Goal: Find contact information: Find contact information

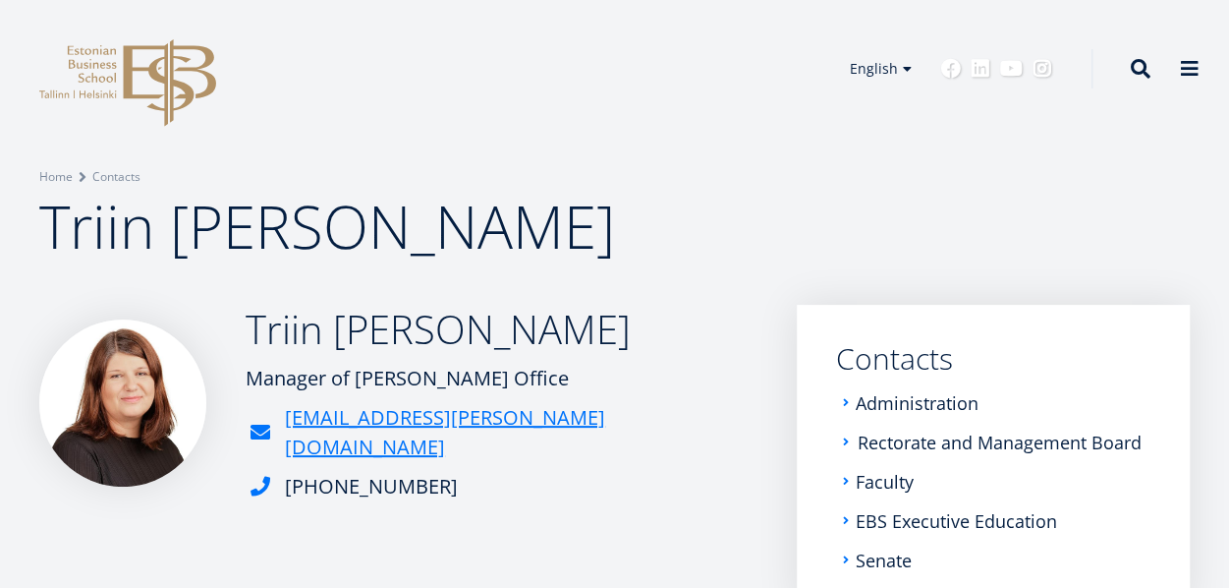
click at [978, 436] on link "Rectorate and Management Board" at bounding box center [1000, 442] width 284 height 20
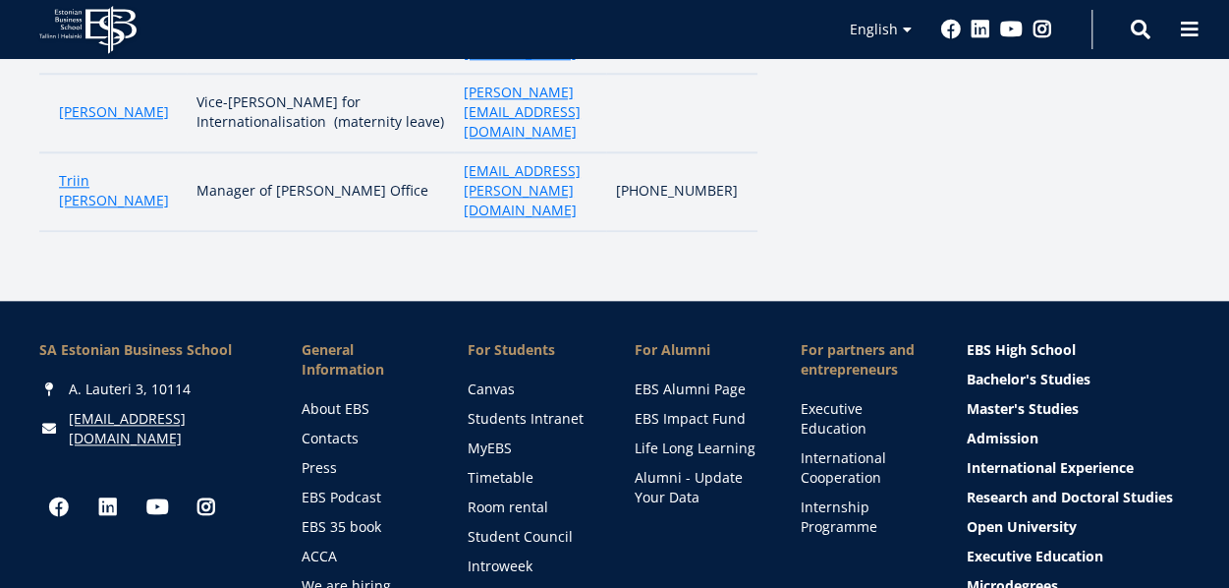
scroll to position [983, 0]
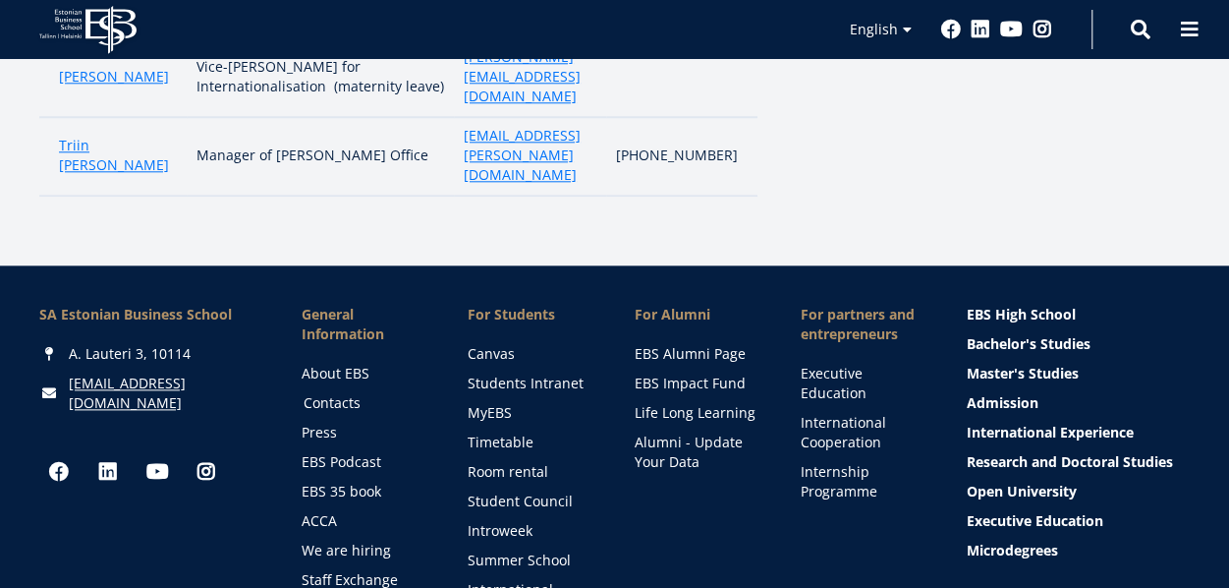
click at [336, 393] on link "Contacts" at bounding box center [367, 403] width 127 height 20
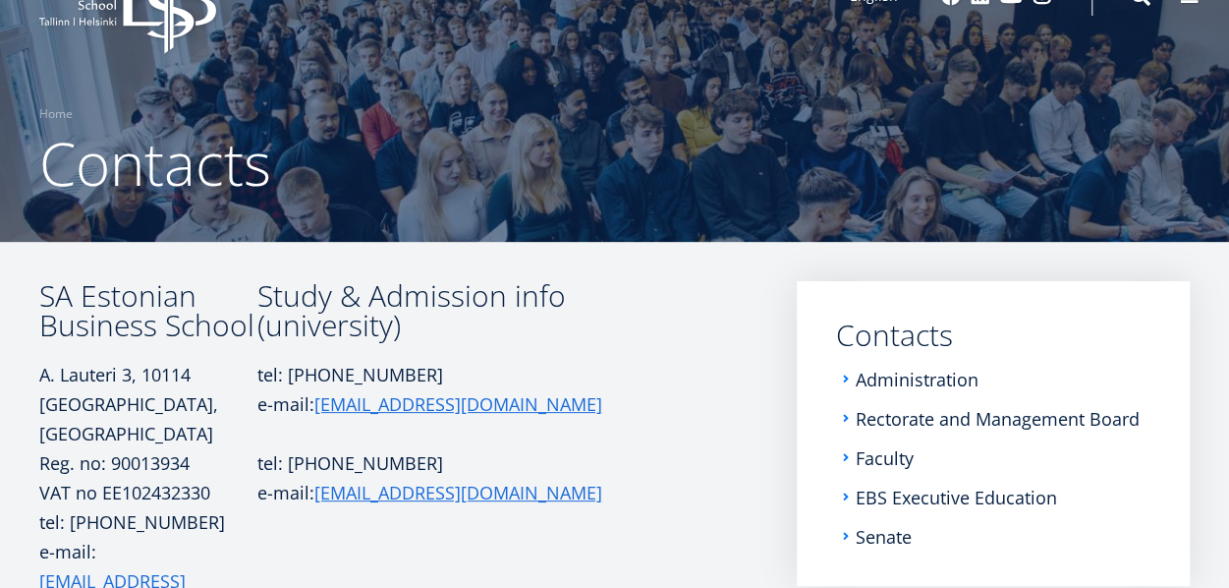
scroll to position [98, 0]
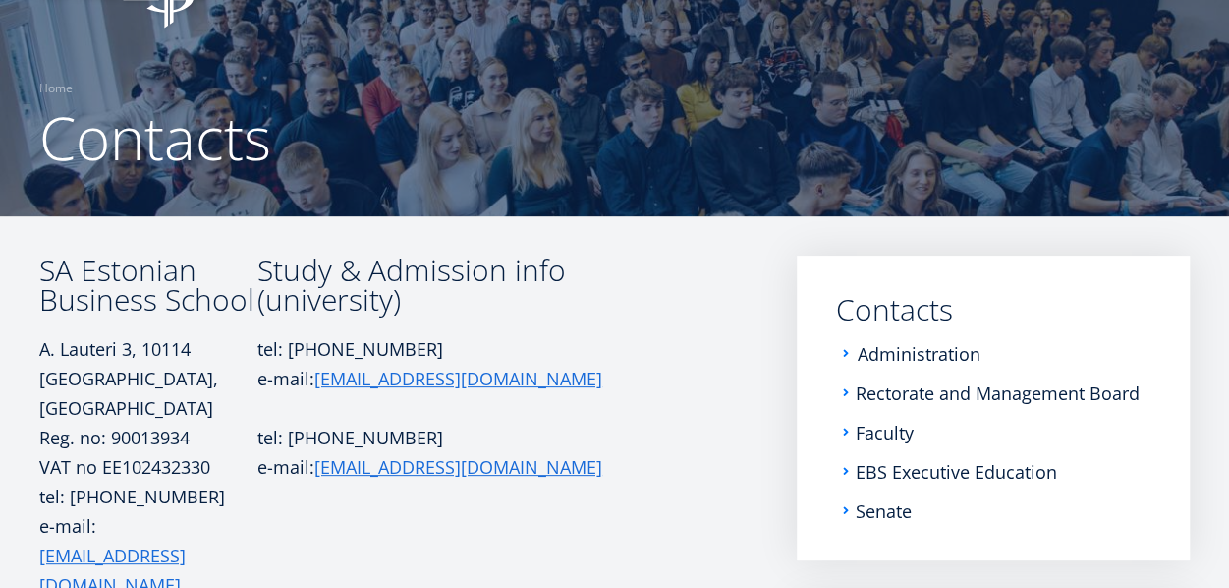
click at [902, 357] on link "Administration" at bounding box center [919, 354] width 123 height 20
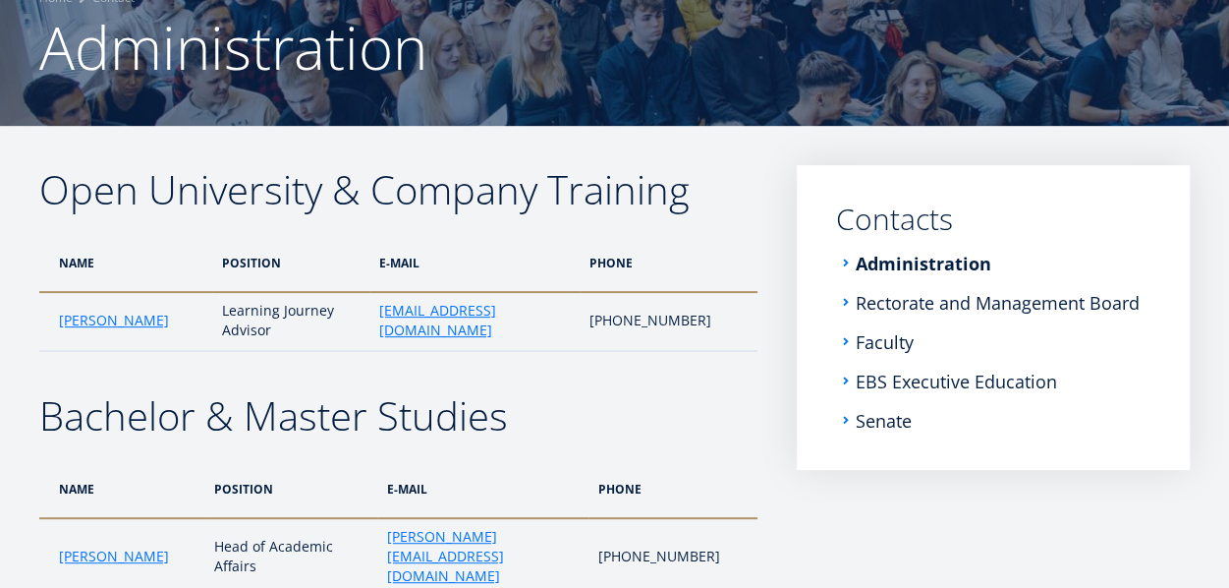
scroll to position [200, 0]
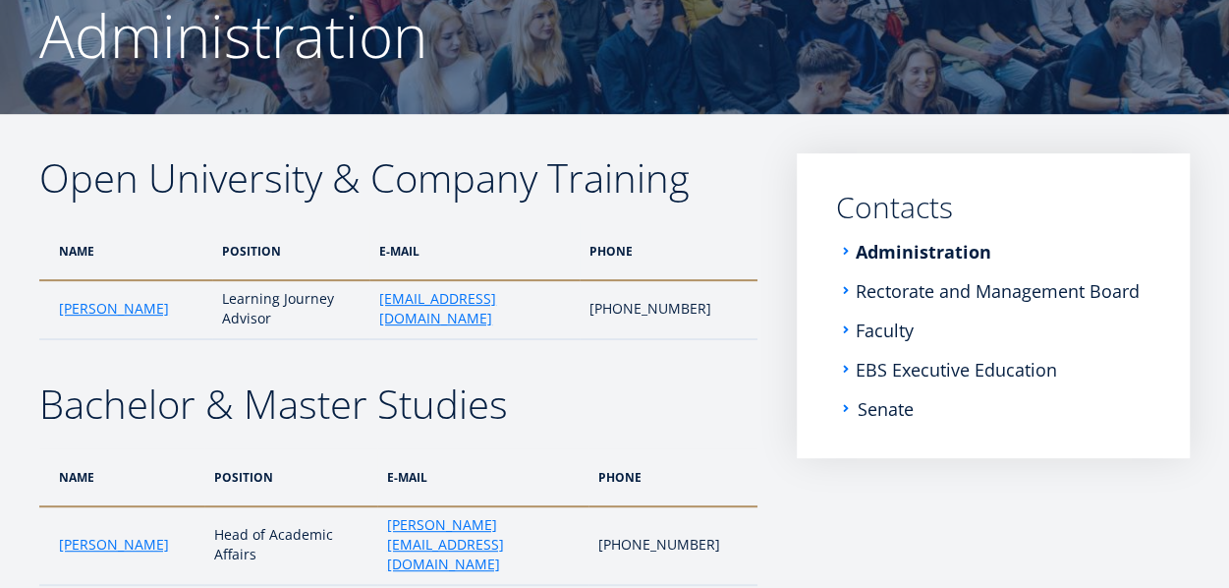
click at [887, 414] on link "Senate" at bounding box center [886, 409] width 56 height 20
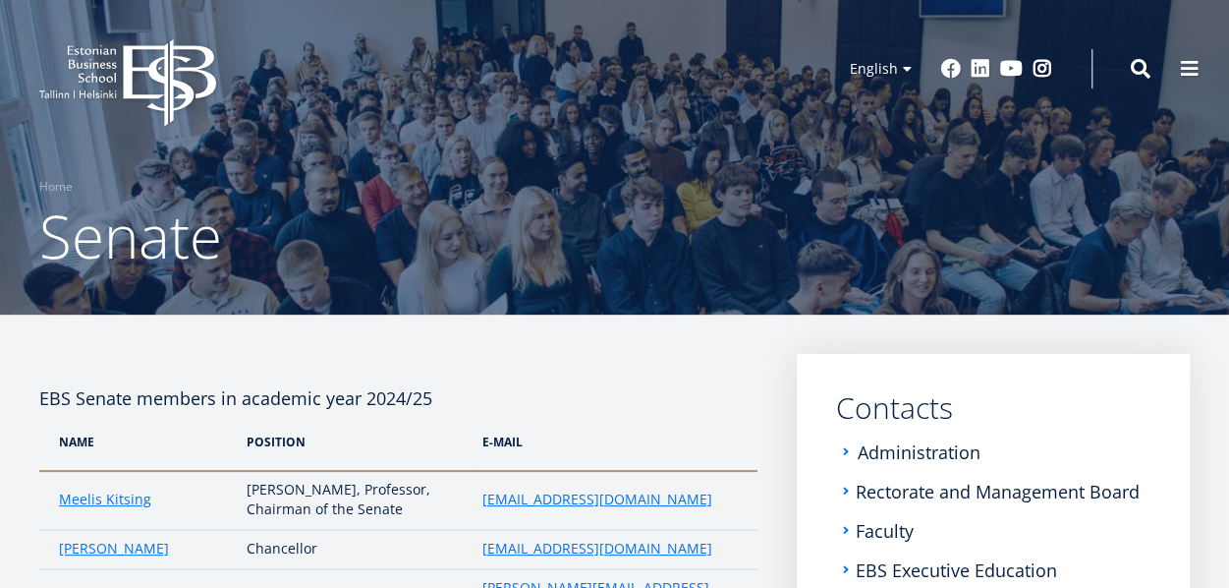
click at [924, 451] on link "Administration" at bounding box center [919, 452] width 123 height 20
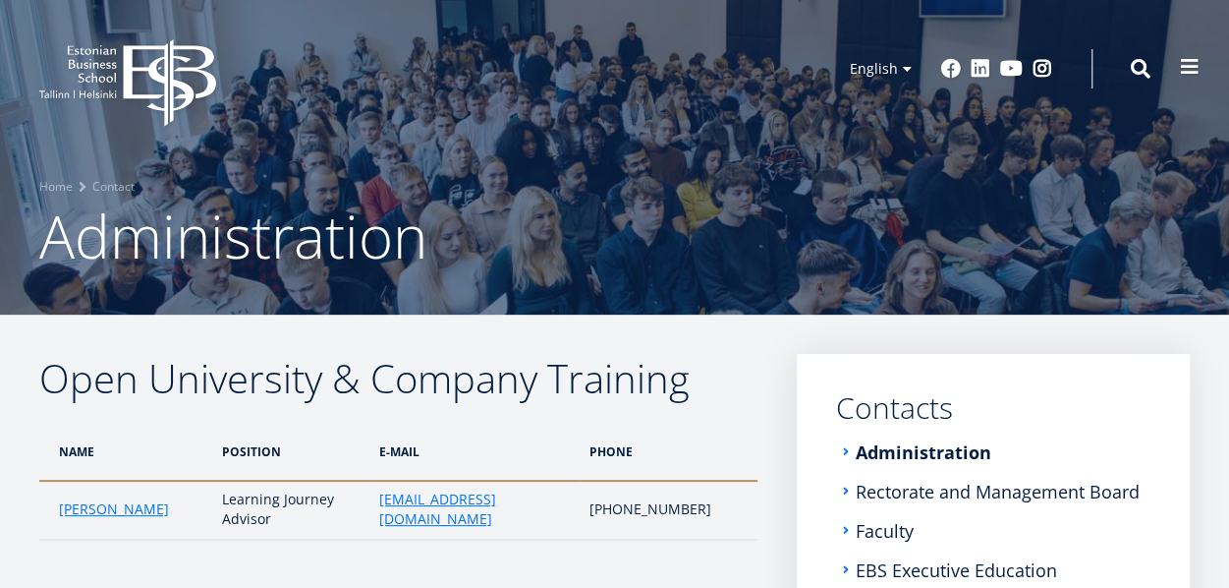
click at [1197, 72] on span at bounding box center [1190, 67] width 20 height 20
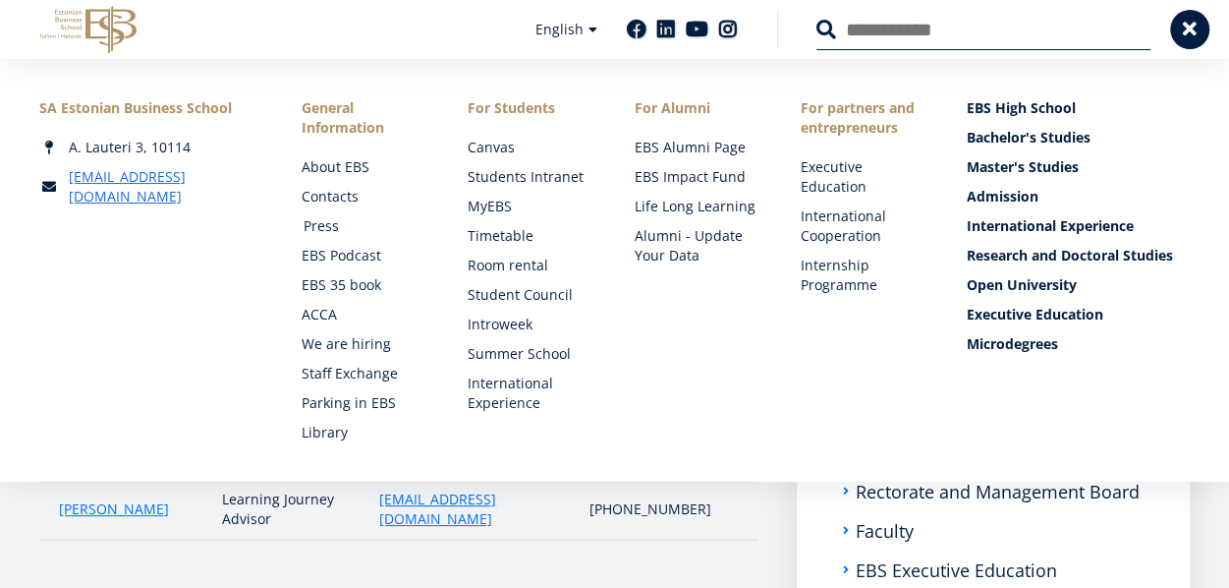
click at [324, 229] on link "Press" at bounding box center [367, 226] width 127 height 20
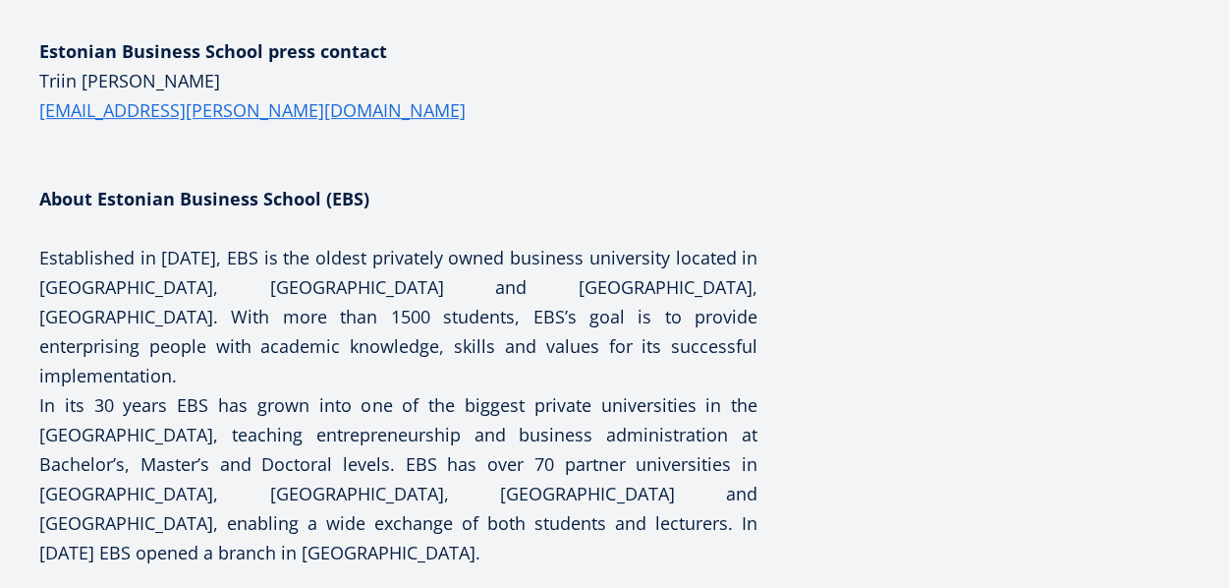
scroll to position [20, 0]
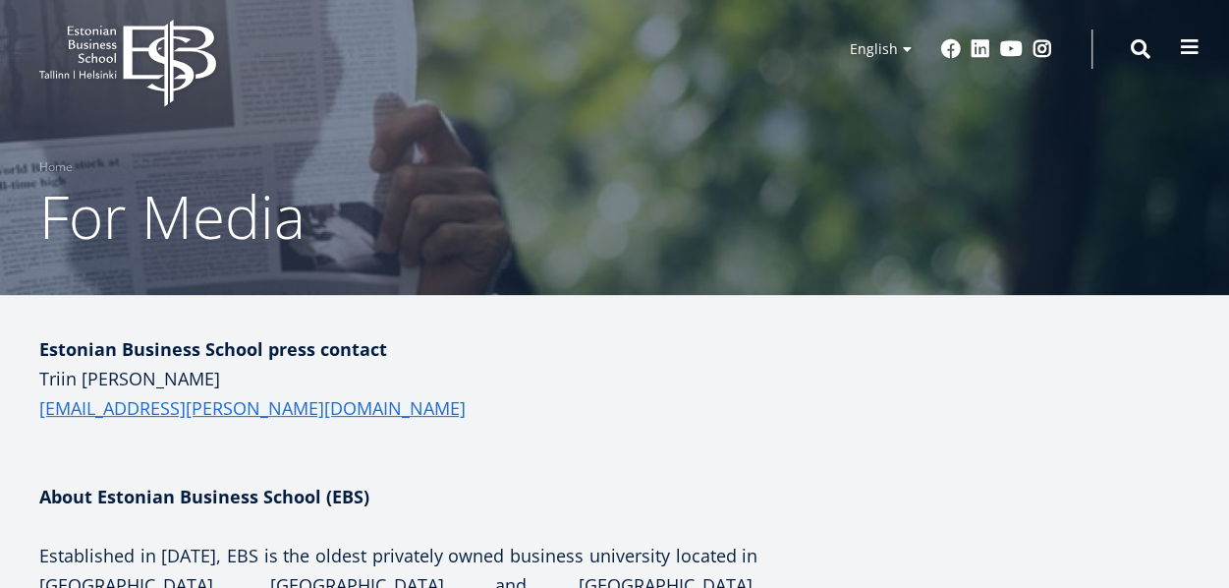
click at [1191, 52] on span at bounding box center [1190, 47] width 20 height 20
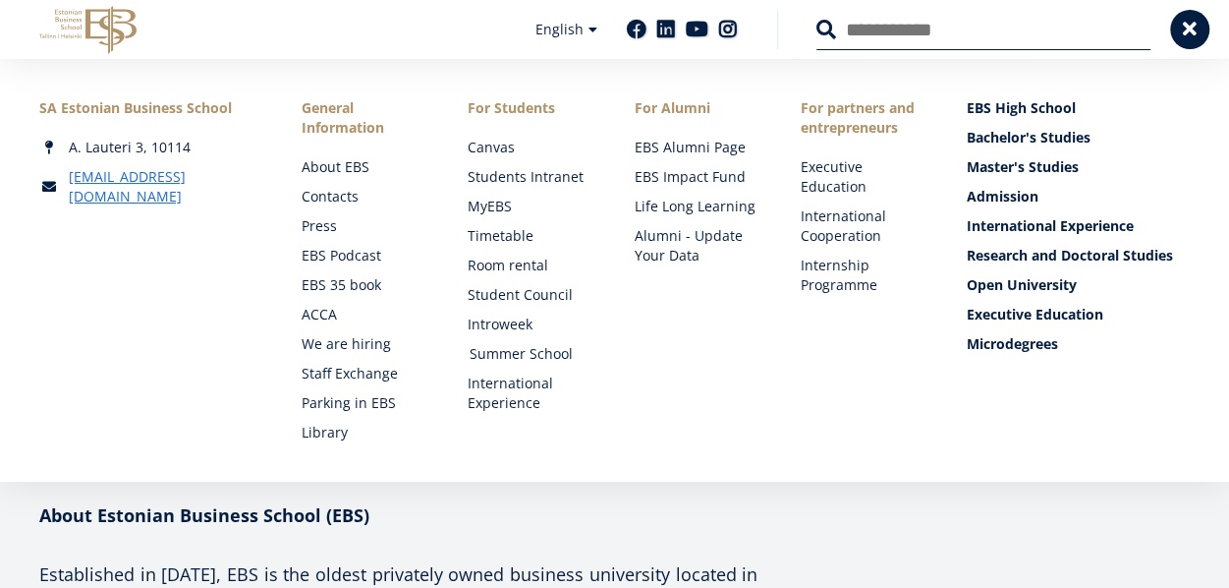
scroll to position [0, 0]
drag, startPoint x: 491, startPoint y: 119, endPoint x: 518, endPoint y: 124, distance: 27.0
drag, startPoint x: 518, startPoint y: 124, endPoint x: 196, endPoint y: 310, distance: 372.0
click at [196, 310] on div "SA Estonian Business School A. Lauteri 3, 10114 ebs@ebs.ee Social Links Faceboo…" at bounding box center [150, 270] width 223 height 344
click at [340, 201] on link "Contacts" at bounding box center [367, 197] width 127 height 20
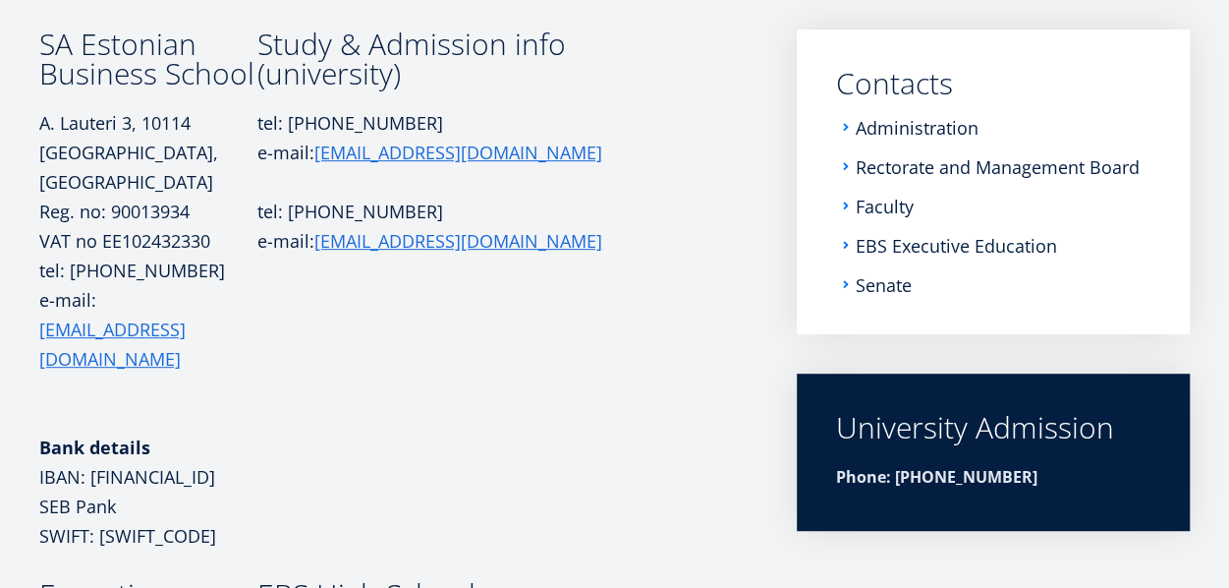
scroll to position [317, 0]
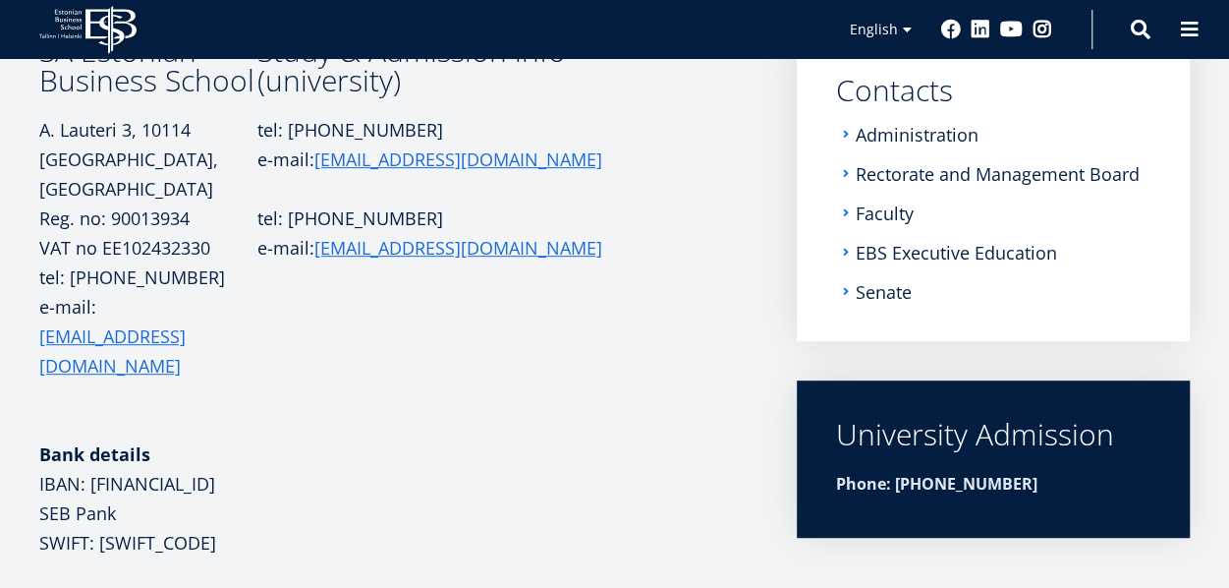
click at [879, 160] on ul "Administration Rectorate and Management Board Faculty EBS Executive Education S…" at bounding box center [993, 213] width 314 height 177
click at [902, 136] on link "Administration" at bounding box center [919, 135] width 123 height 20
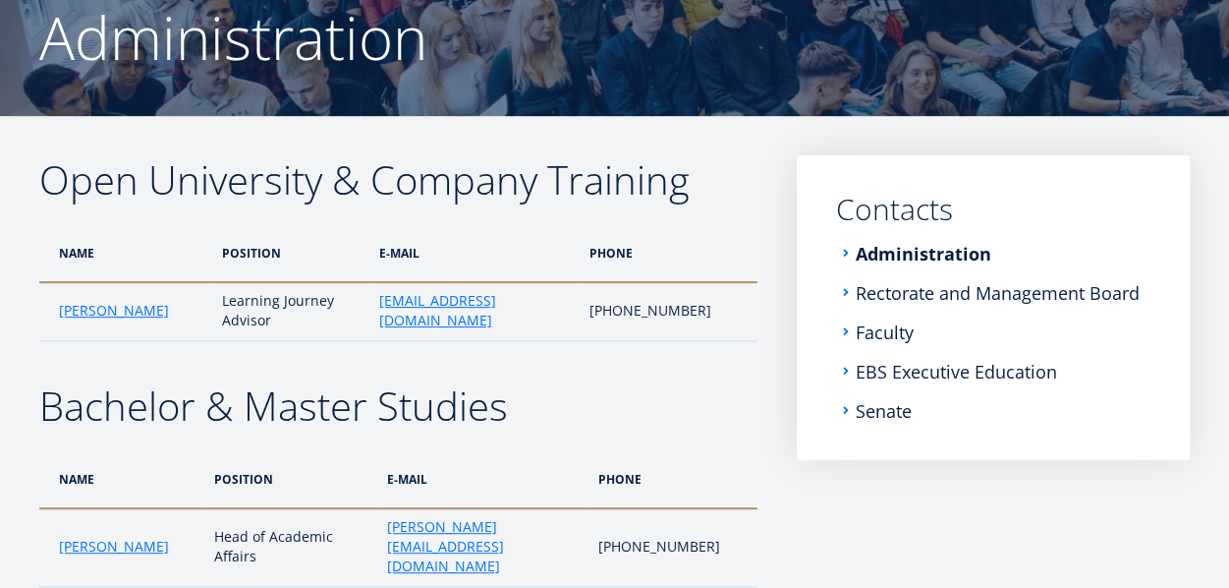
scroll to position [8, 0]
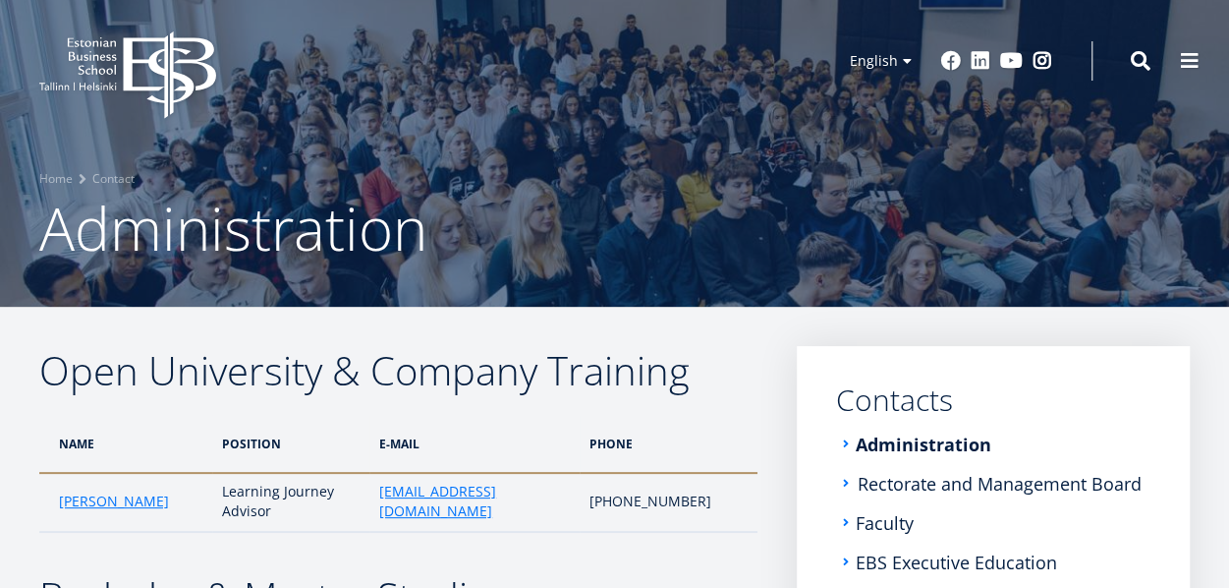
click at [885, 484] on link "Rectorate and Management Board" at bounding box center [1000, 484] width 284 height 20
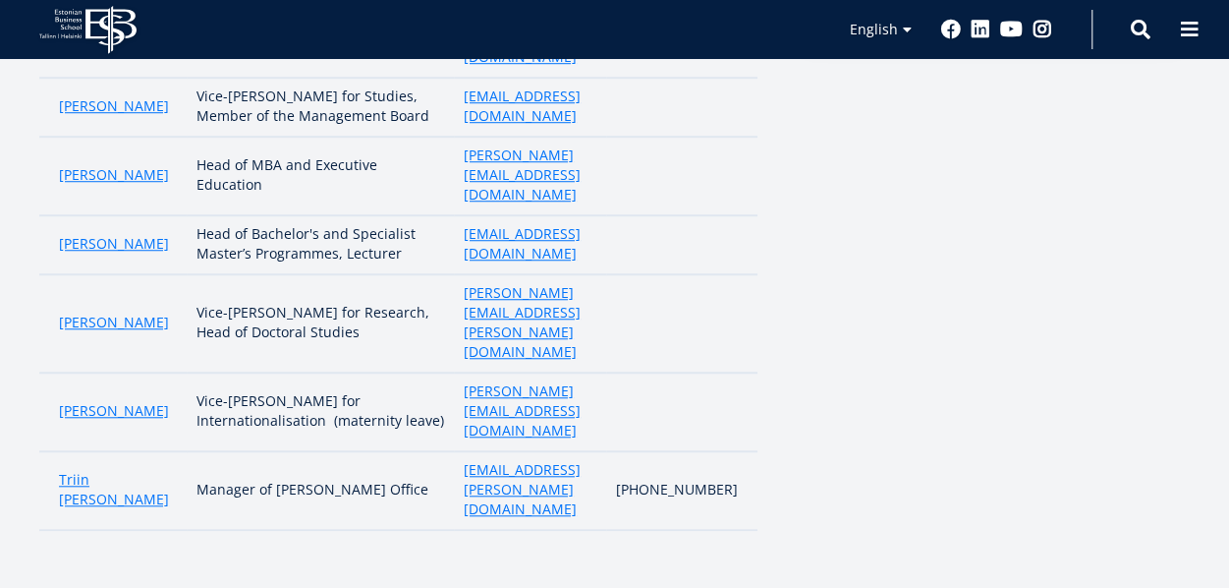
scroll to position [688, 0]
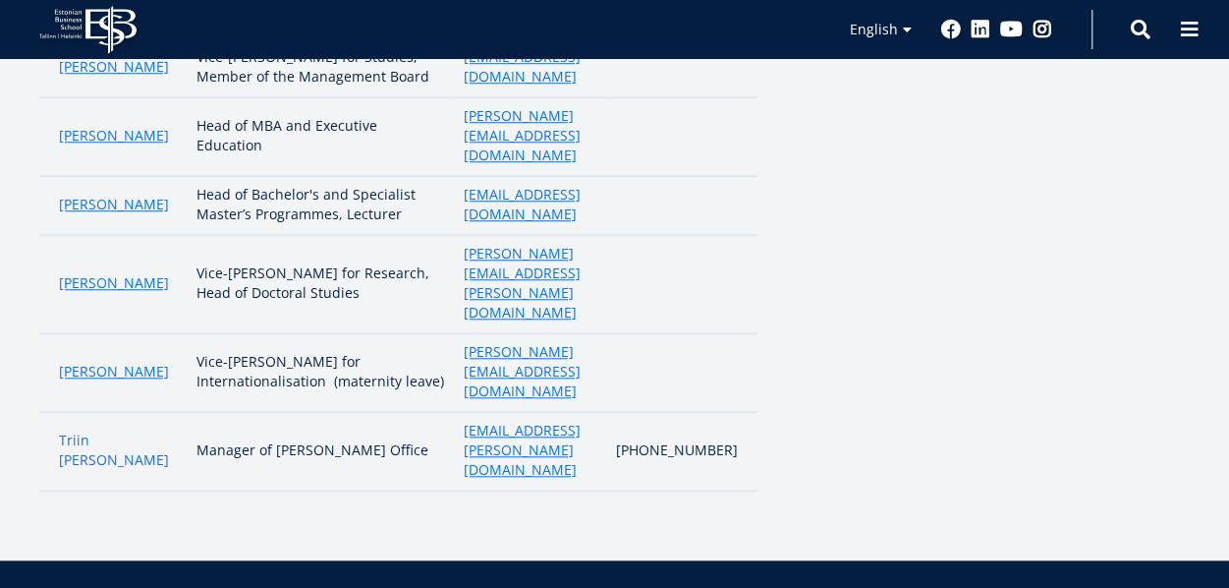
click at [122, 430] on link "Triin [PERSON_NAME]" at bounding box center [118, 449] width 118 height 39
